Goal: Find contact information: Find contact information

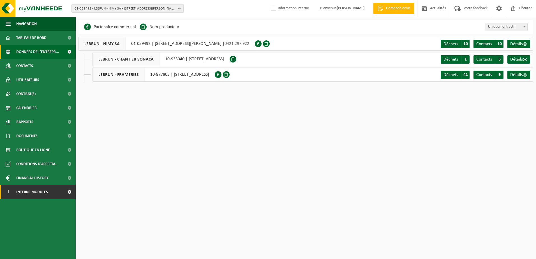
click at [25, 193] on span "Interne modules" at bounding box center [32, 192] width 32 height 14
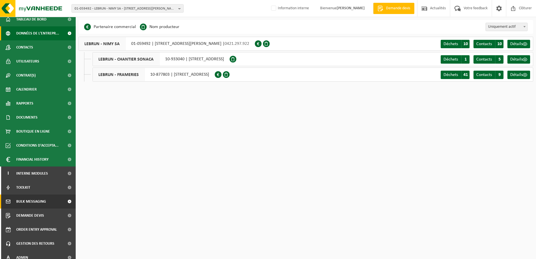
scroll to position [24, 0]
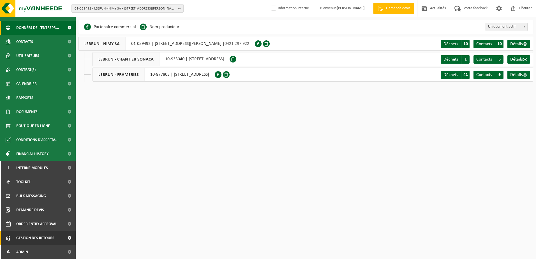
click at [38, 242] on span "Gestion des retours" at bounding box center [35, 238] width 38 height 14
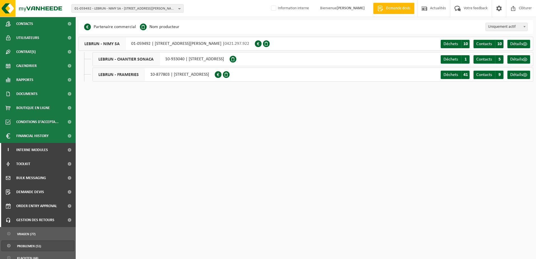
scroll to position [62, 0]
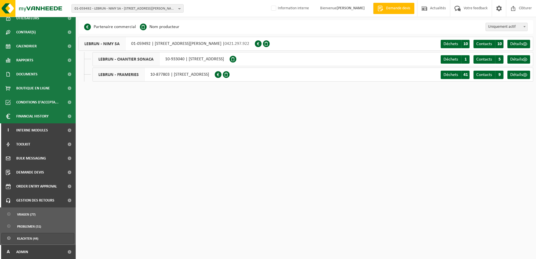
click at [29, 237] on span "Klachten (44)" at bounding box center [27, 238] width 21 height 11
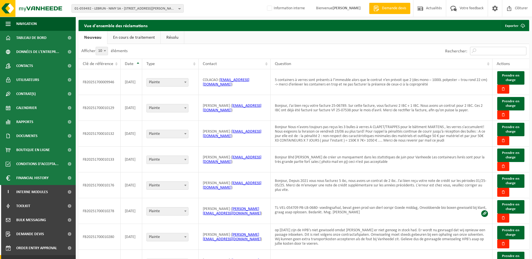
click at [485, 49] on input "Rechercher:" at bounding box center [498, 51] width 56 height 8
type input "aurelie"
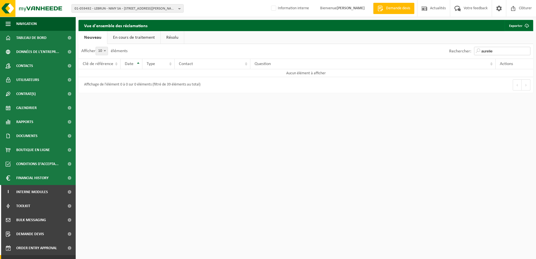
click at [501, 52] on input "aurelie" at bounding box center [502, 51] width 56 height 8
click at [526, 52] on input "aurelie" at bounding box center [502, 51] width 56 height 8
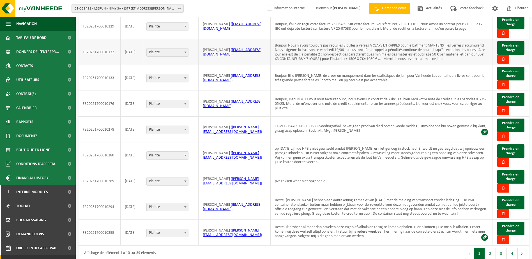
scroll to position [83, 0]
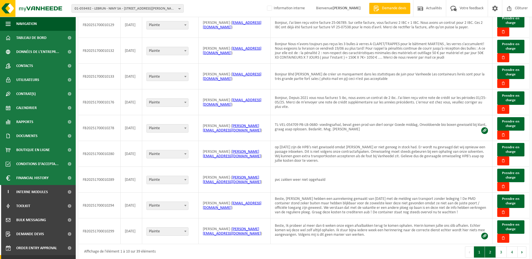
click at [492, 248] on button "2" at bounding box center [490, 252] width 11 height 11
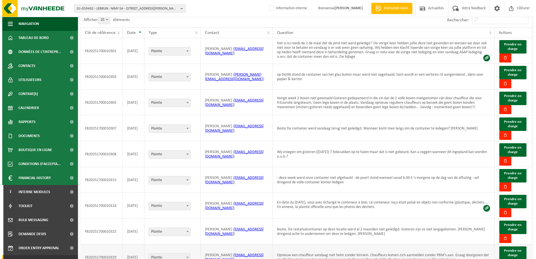
scroll to position [82, 0]
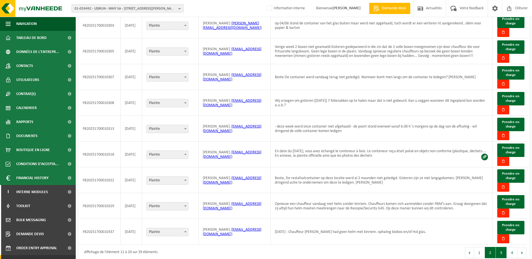
click at [498, 249] on button "3" at bounding box center [501, 252] width 11 height 11
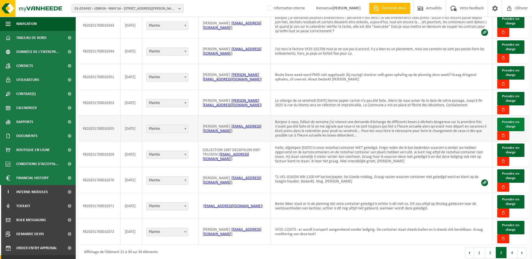
click at [513, 122] on span "Prendre en charge" at bounding box center [510, 124] width 17 height 8
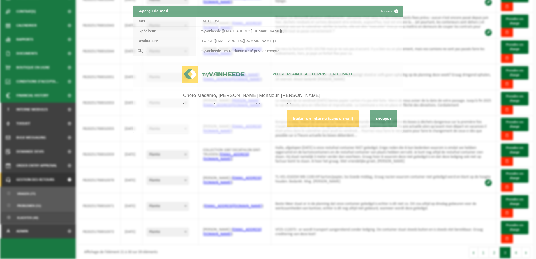
scroll to position [0, 0]
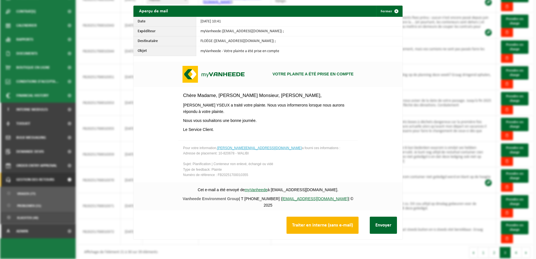
click at [332, 226] on button "Traiter en interne (sans e-mail)" at bounding box center [323, 225] width 72 height 17
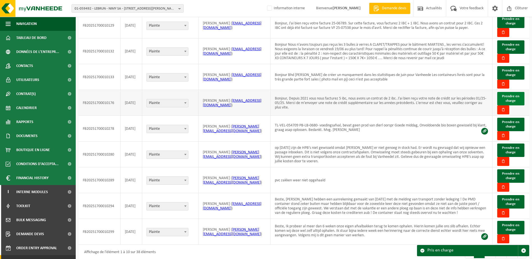
click at [510, 95] on span "Prendre en charge" at bounding box center [510, 99] width 17 height 8
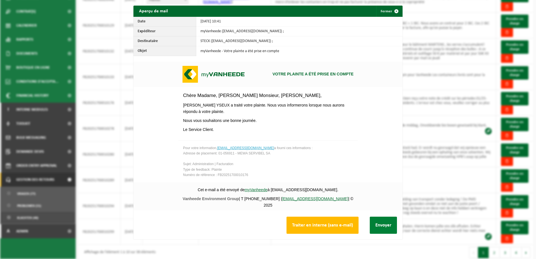
click at [388, 228] on button "Envoyer" at bounding box center [383, 225] width 27 height 17
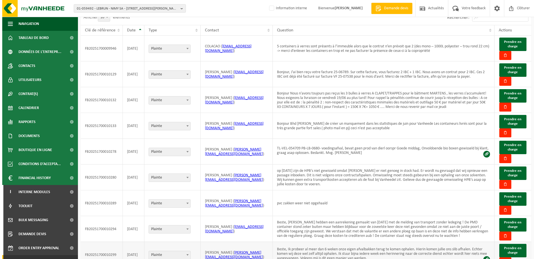
scroll to position [26, 0]
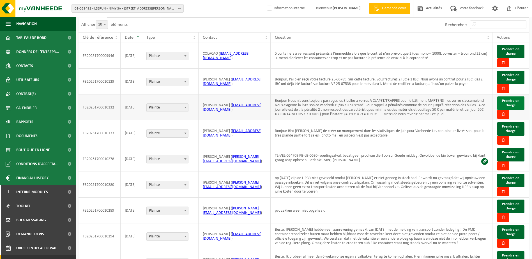
click at [514, 104] on span "Prendre en charge" at bounding box center [510, 103] width 17 height 8
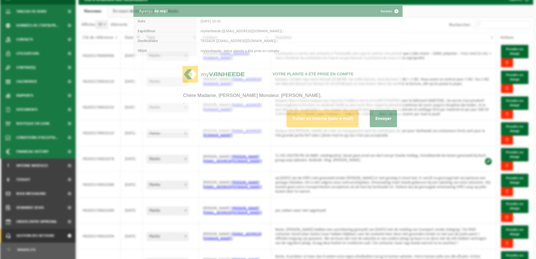
scroll to position [0, 0]
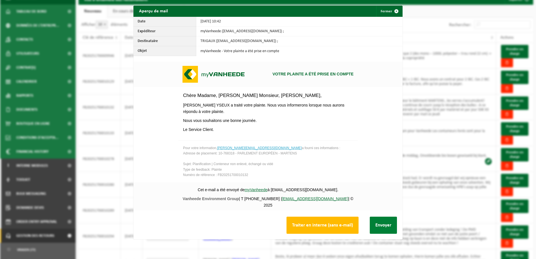
click at [376, 224] on button "Envoyer" at bounding box center [383, 225] width 27 height 17
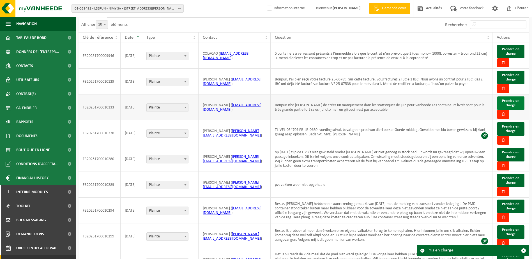
click at [520, 103] on button "Prendre en charge" at bounding box center [510, 103] width 27 height 13
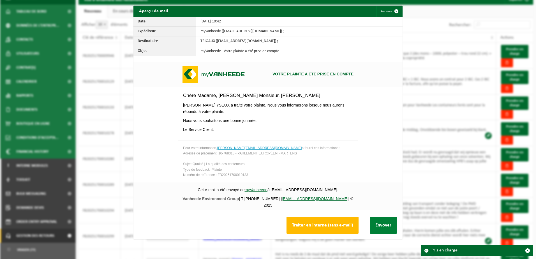
click at [383, 225] on button "Envoyer" at bounding box center [383, 225] width 27 height 17
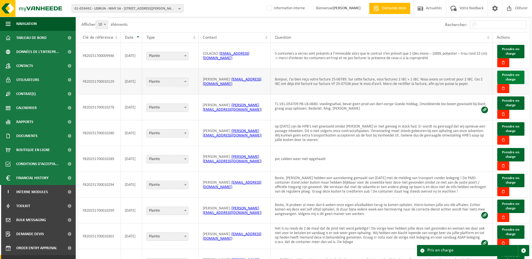
click at [512, 75] on span "Prendre en charge" at bounding box center [510, 77] width 17 height 8
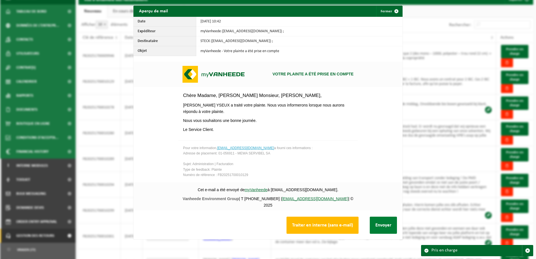
click at [382, 225] on button "Envoyer" at bounding box center [383, 225] width 27 height 17
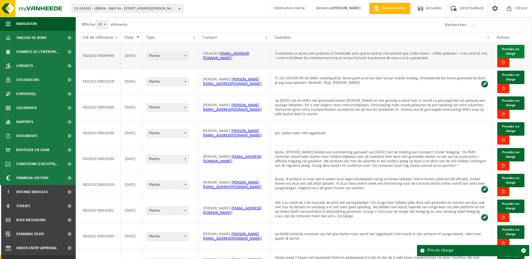
click at [515, 50] on span "Prendre en charge" at bounding box center [510, 51] width 17 height 8
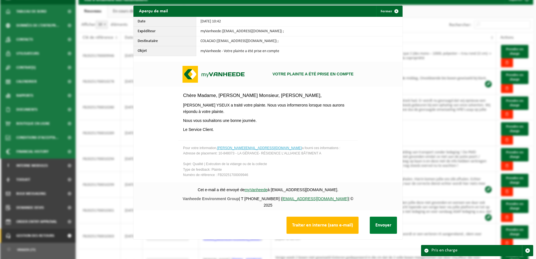
click at [390, 224] on button "Envoyer" at bounding box center [383, 225] width 27 height 17
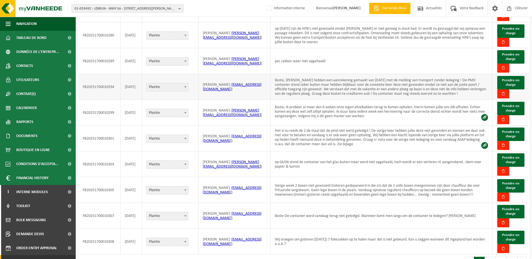
scroll to position [82, 0]
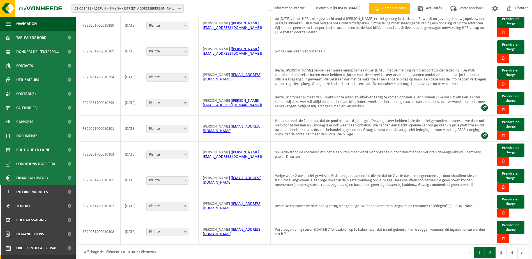
click at [492, 247] on button "2" at bounding box center [490, 252] width 11 height 11
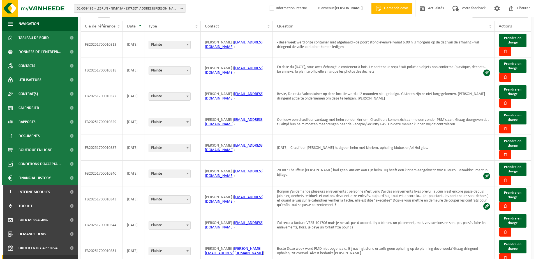
scroll to position [26, 0]
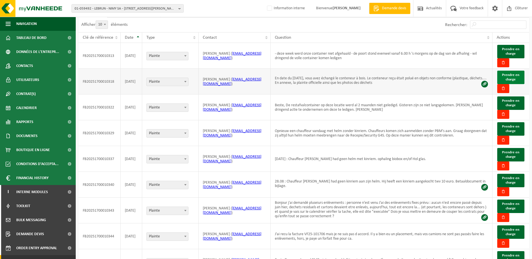
click at [505, 78] on button "Prendre en charge" at bounding box center [510, 77] width 27 height 13
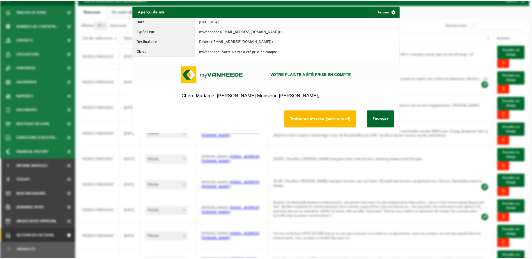
scroll to position [0, 0]
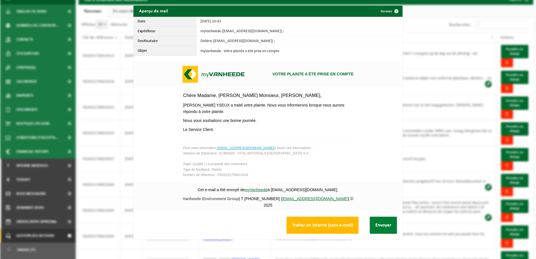
click at [378, 229] on button "Envoyer" at bounding box center [383, 225] width 27 height 17
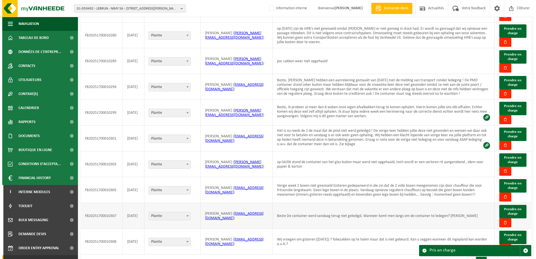
scroll to position [82, 0]
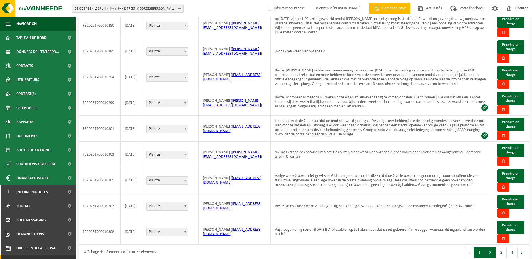
click at [490, 247] on button "2" at bounding box center [490, 252] width 11 height 11
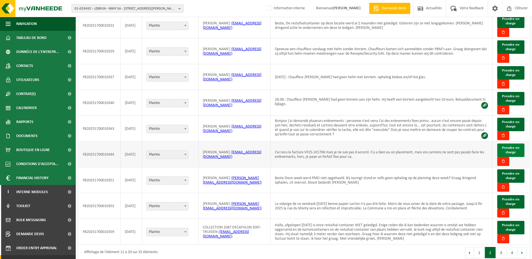
click at [510, 146] on span "Prendre en charge" at bounding box center [510, 150] width 17 height 8
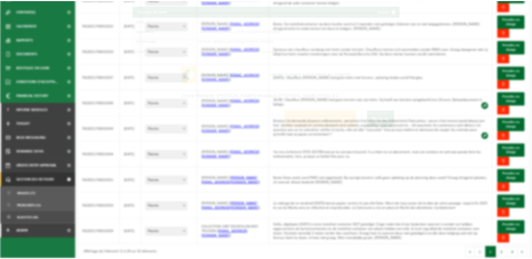
scroll to position [0, 0]
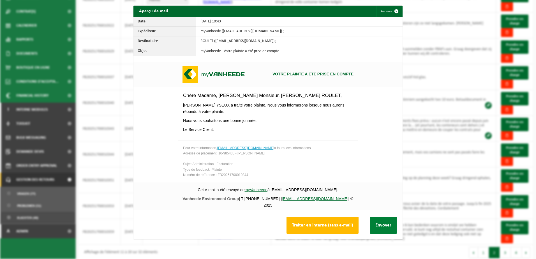
click at [375, 225] on button "Envoyer" at bounding box center [383, 225] width 27 height 17
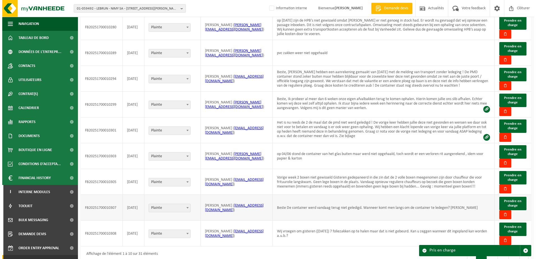
scroll to position [82, 0]
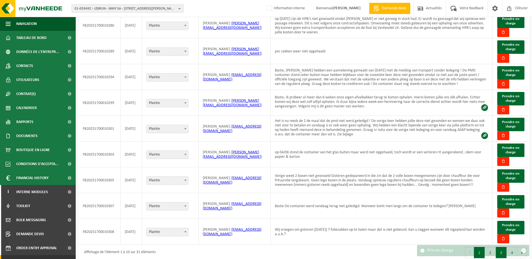
click at [502, 247] on button "3" at bounding box center [501, 252] width 11 height 11
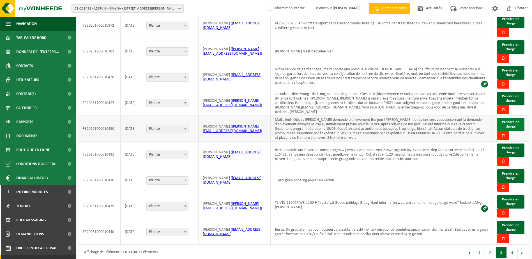
click at [515, 120] on span "Prendre en charge" at bounding box center [510, 124] width 17 height 8
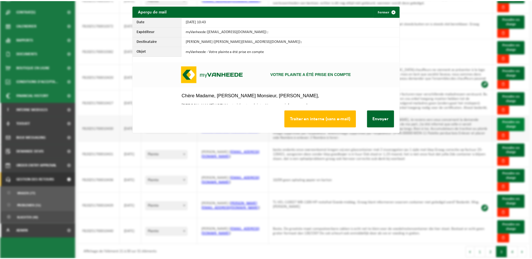
scroll to position [0, 0]
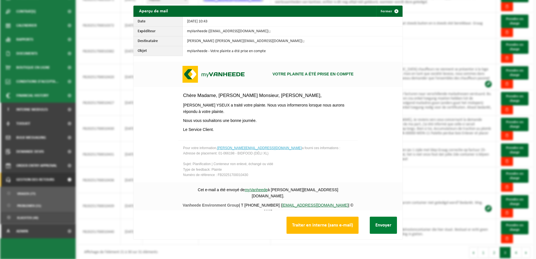
click at [378, 222] on button "Envoyer" at bounding box center [383, 225] width 27 height 17
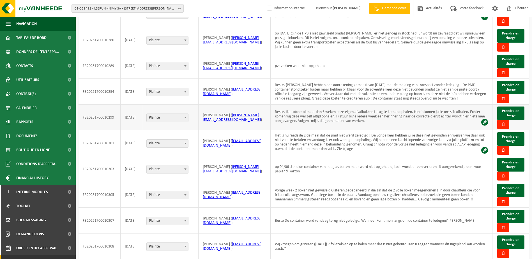
scroll to position [83, 0]
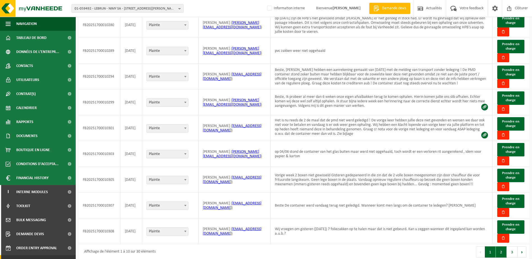
click at [500, 249] on button "2" at bounding box center [501, 252] width 11 height 11
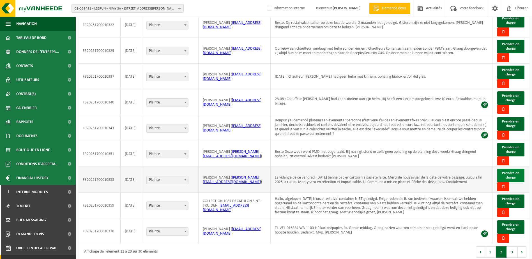
click at [508, 171] on span "Prendre en charge" at bounding box center [510, 175] width 17 height 8
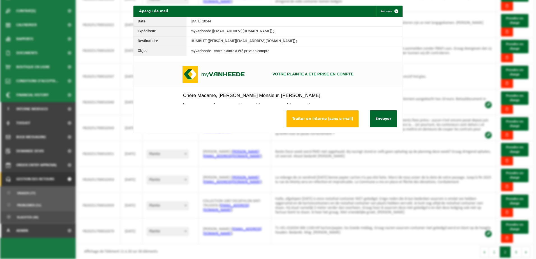
scroll to position [0, 0]
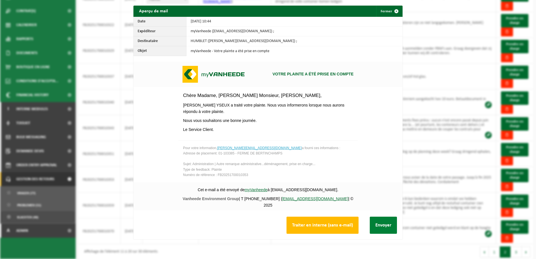
click at [382, 226] on button "Envoyer" at bounding box center [383, 225] width 27 height 17
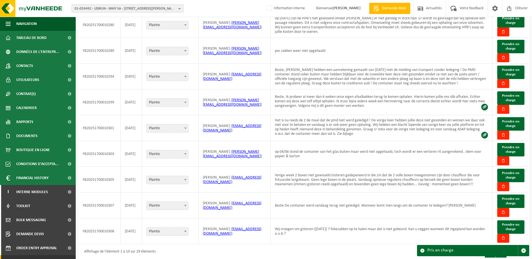
click at [502, 247] on button "2" at bounding box center [501, 252] width 11 height 11
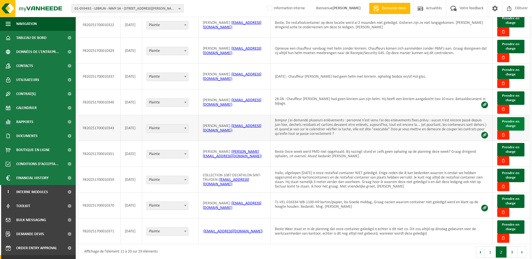
click at [501, 120] on button "Prendre en charge" at bounding box center [510, 123] width 27 height 13
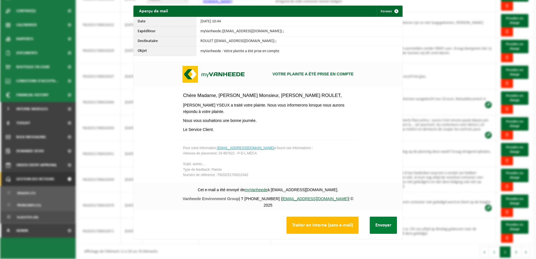
click at [383, 221] on button "Envoyer" at bounding box center [383, 225] width 27 height 17
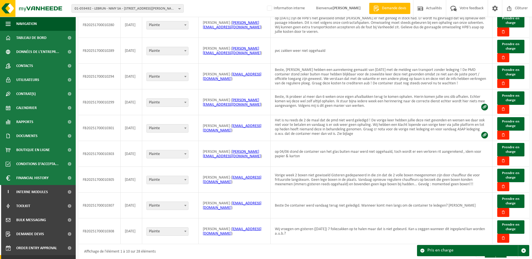
click at [501, 247] on button "2" at bounding box center [501, 252] width 11 height 11
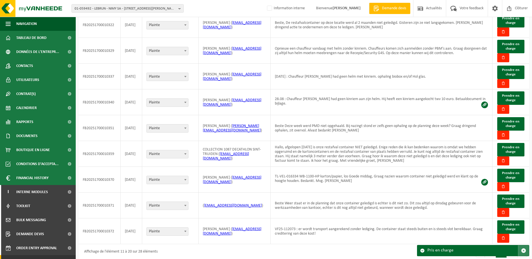
click at [524, 252] on span "button" at bounding box center [523, 250] width 5 height 5
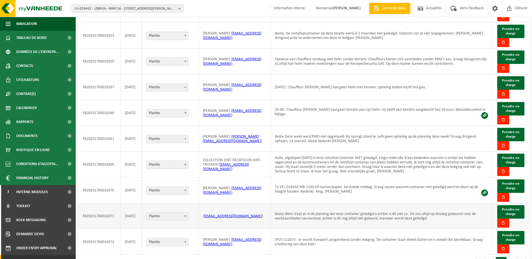
scroll to position [83, 0]
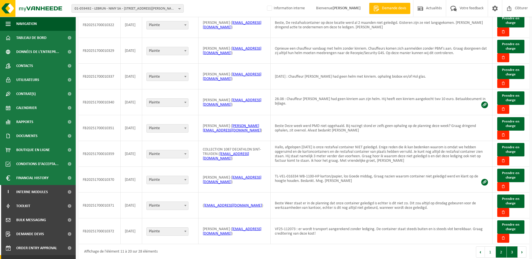
click at [517, 247] on button "3" at bounding box center [512, 252] width 11 height 11
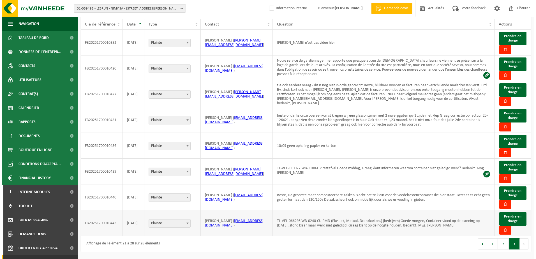
scroll to position [30, 0]
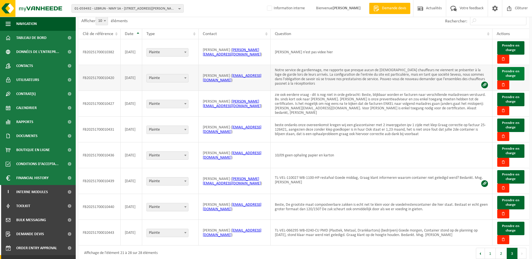
click at [512, 75] on span "Prendre en charge" at bounding box center [510, 74] width 17 height 8
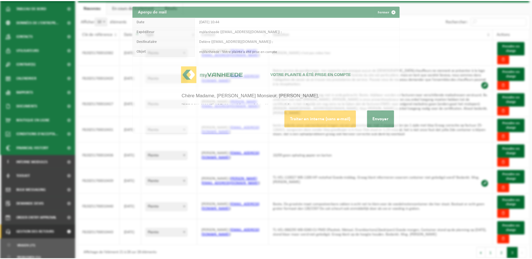
scroll to position [0, 0]
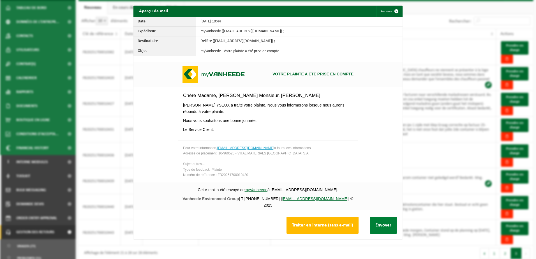
click at [386, 221] on button "Envoyer" at bounding box center [383, 225] width 27 height 17
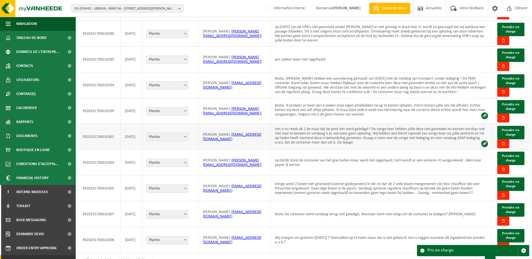
scroll to position [83, 0]
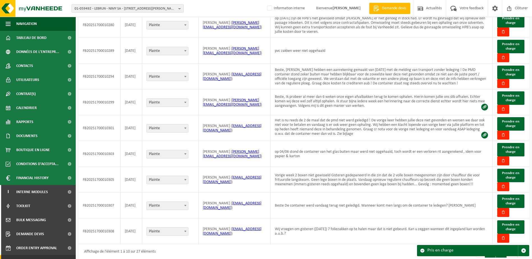
click at [500, 247] on button "2" at bounding box center [501, 252] width 11 height 11
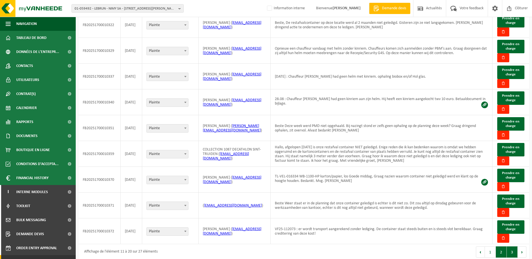
click at [513, 247] on button "3" at bounding box center [512, 252] width 11 height 11
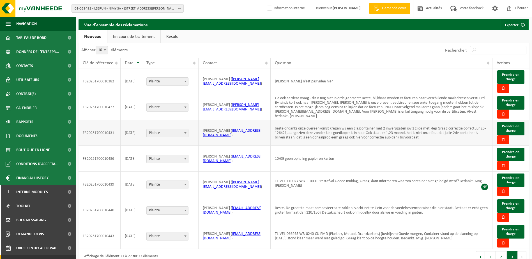
scroll to position [0, 0]
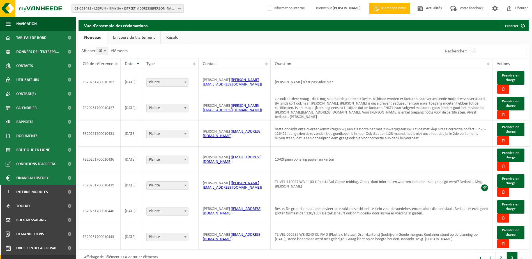
click at [143, 38] on link "En cours de traitement" at bounding box center [133, 37] width 53 height 13
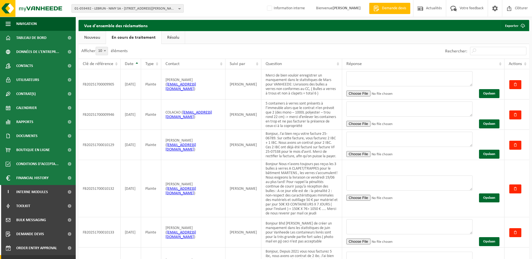
click at [103, 8] on span "01-059492 - LEBRUN - NIMY SA - 7080 FRAMERIES, RUE ACHILLE DEGRÂCE 1 A" at bounding box center [126, 8] width 102 height 8
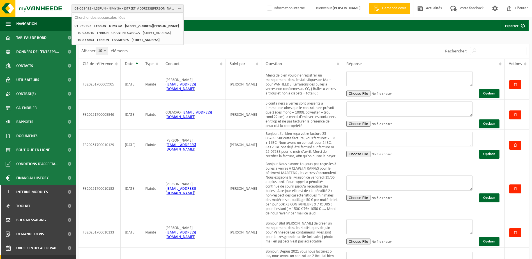
click at [103, 15] on input "text" at bounding box center [127, 17] width 109 height 7
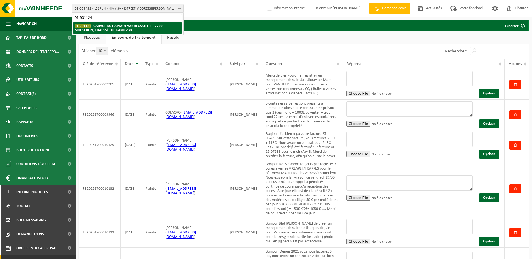
type input "01-901124"
click at [123, 31] on strong "01-901124 - GARAGE DU HAINAUT VANDECASTEELE - 7700 MOUSCRON, CHAUSSÉE DE GAND 2…" at bounding box center [119, 28] width 88 height 8
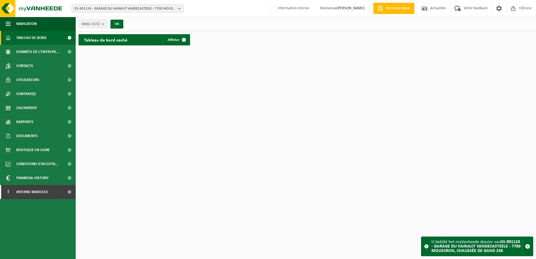
click at [103, 6] on span "01-901124 - GARAGE DU HAINAUT VANDECASTEELE - 7700 MOUSCRON, CHAUSSÉE DE GAND 2…" at bounding box center [126, 8] width 102 height 8
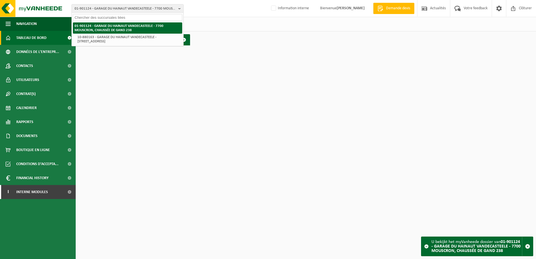
click at [120, 30] on strong "01-901124 - GARAGE DU HAINAUT VANDECASTEELE - 7700 MOUSCRON, CHAUSSÉE DE GAND 2…" at bounding box center [119, 28] width 89 height 8
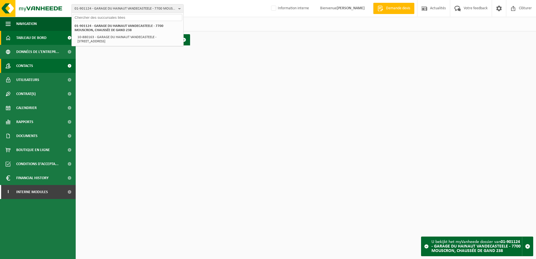
click at [39, 64] on link "Contacts" at bounding box center [38, 66] width 76 height 14
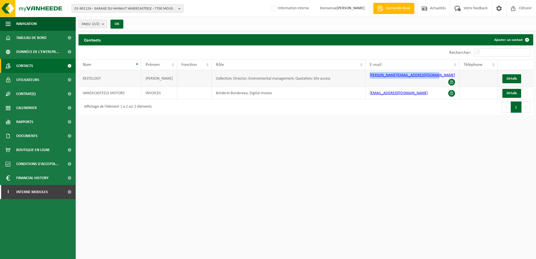
drag, startPoint x: 433, startPoint y: 79, endPoint x: 370, endPoint y: 72, distance: 64.4
click at [370, 72] on td "vincent.kesteloot@vandecasteele.eu" at bounding box center [413, 78] width 94 height 17
copy link "vincent.kesteloot@vandecasteele.eu"
click at [176, 8] on span "01-901124 - GARAGE DU HAINAUT VANDECASTEELE - 7700 MOUSCRON, CHAUSSÉE DE GAND 2…" at bounding box center [126, 8] width 102 height 8
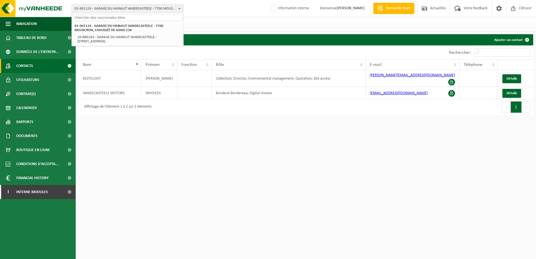
click at [171, 16] on input "text" at bounding box center [127, 17] width 109 height 7
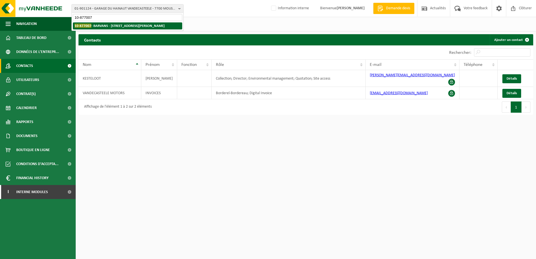
type input "10-877007"
click at [165, 24] on strong "10-877007 - BARVANS - 6464 FORGES, RUE ROGER DE KEYSER 101" at bounding box center [120, 26] width 90 height 4
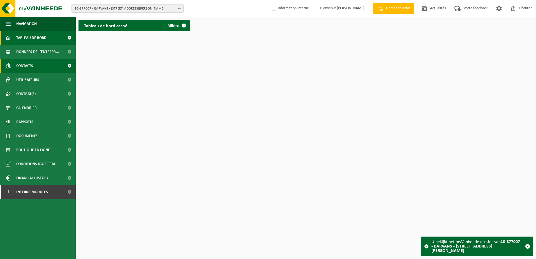
click at [51, 67] on link "Contacts" at bounding box center [38, 66] width 76 height 14
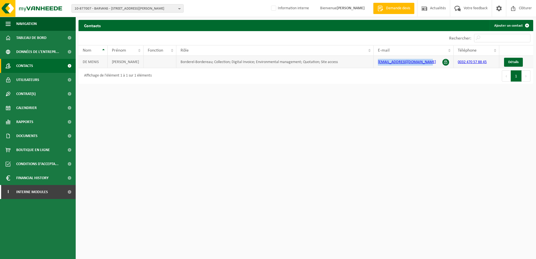
drag, startPoint x: 435, startPoint y: 63, endPoint x: 374, endPoint y: 66, distance: 60.7
click at [374, 66] on td "[EMAIL_ADDRESS][DOMAIN_NAME]" at bounding box center [414, 62] width 80 height 12
copy link "[EMAIL_ADDRESS][DOMAIN_NAME]"
click at [91, 9] on span "10-877007 - BARVANS - [STREET_ADDRESS][PERSON_NAME]" at bounding box center [126, 8] width 102 height 8
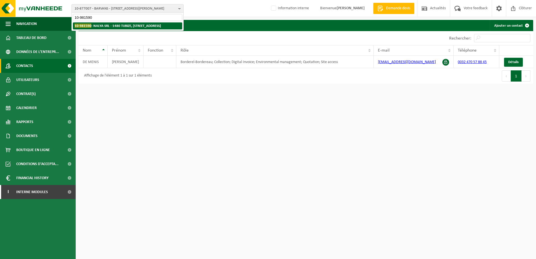
type input "10-981590"
click at [107, 27] on strong "10-981590 - NALYA SRL - 1480 TUBIZE, [STREET_ADDRESS]" at bounding box center [118, 26] width 86 height 4
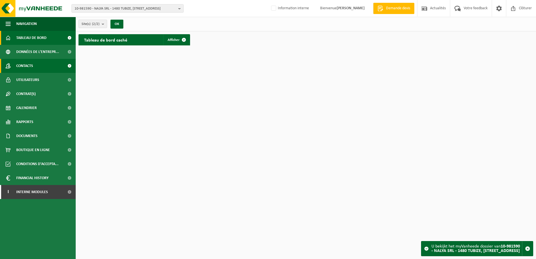
click at [29, 69] on span "Contacts" at bounding box center [24, 66] width 17 height 14
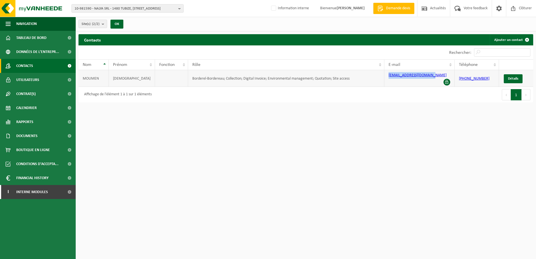
drag, startPoint x: 433, startPoint y: 76, endPoint x: 386, endPoint y: 76, distance: 46.9
click at [386, 76] on td "[EMAIL_ADDRESS][DOMAIN_NAME]" at bounding box center [420, 78] width 70 height 17
copy link "[EMAIL_ADDRESS][DOMAIN_NAME]"
